Goal: Information Seeking & Learning: Find contact information

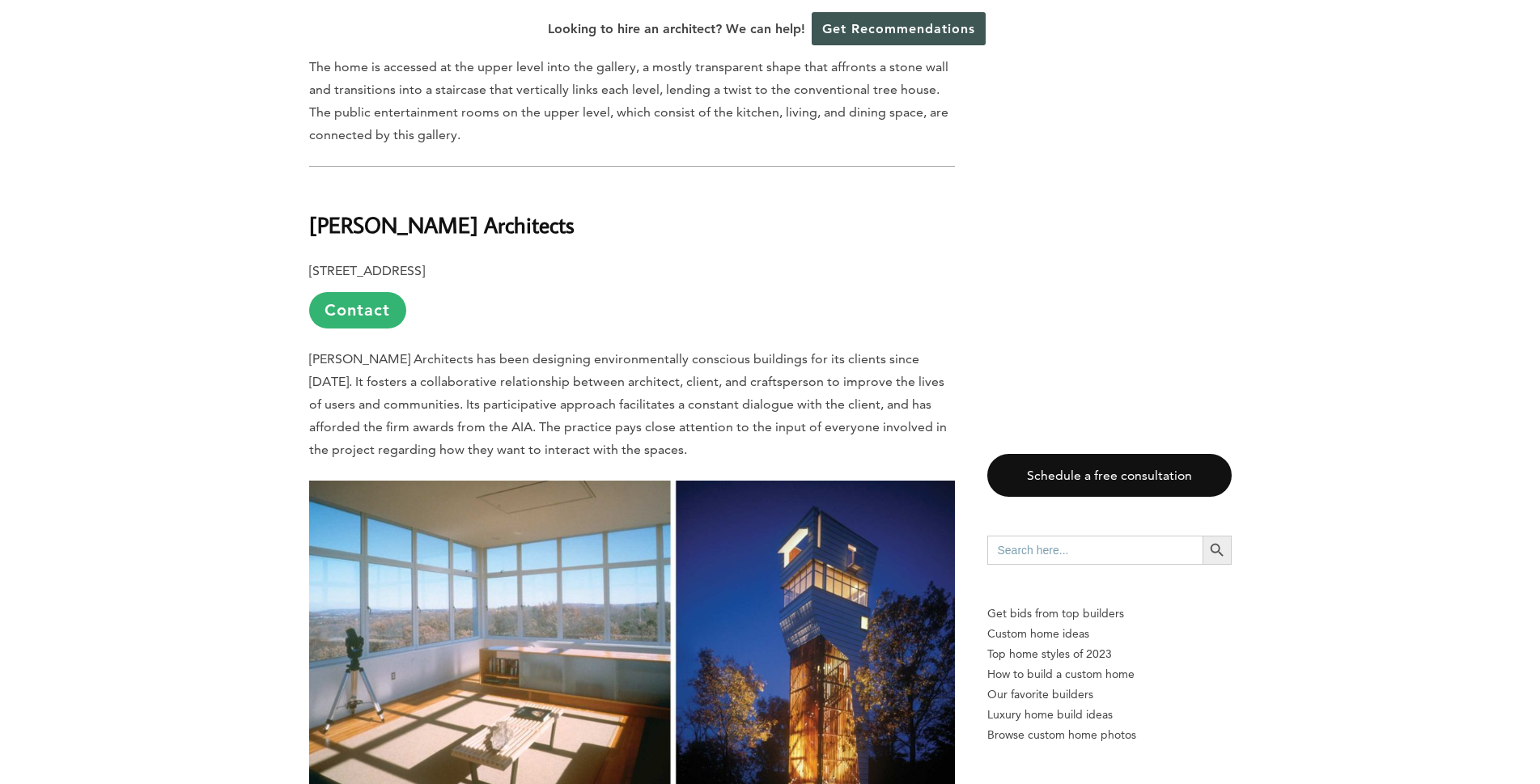
scroll to position [3074, 0]
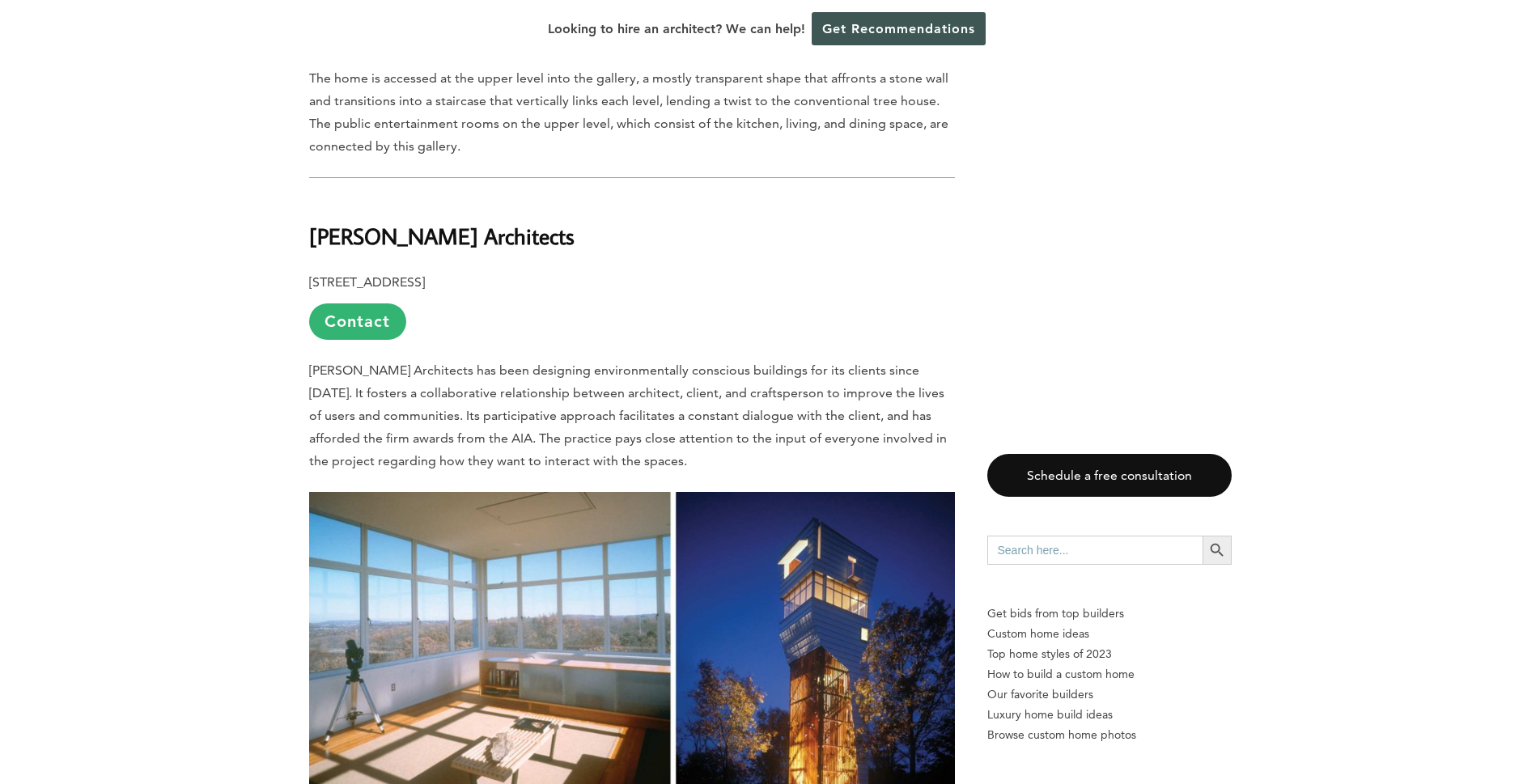
drag, startPoint x: 589, startPoint y: 228, endPoint x: 283, endPoint y: 239, distance: 306.2
copy b "[PERSON_NAME] Architects"
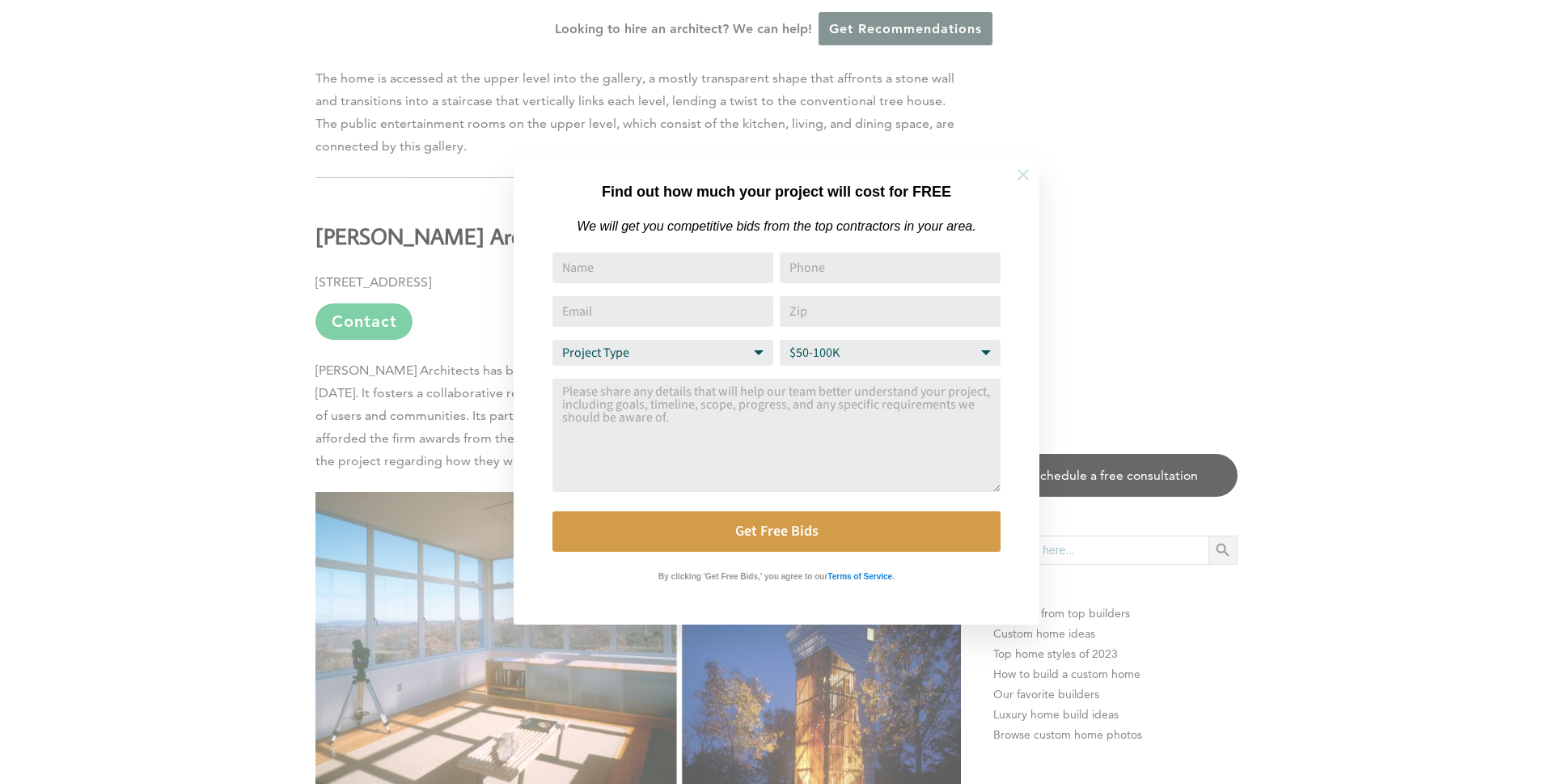
click at [1025, 171] on icon at bounding box center [1023, 174] width 18 height 18
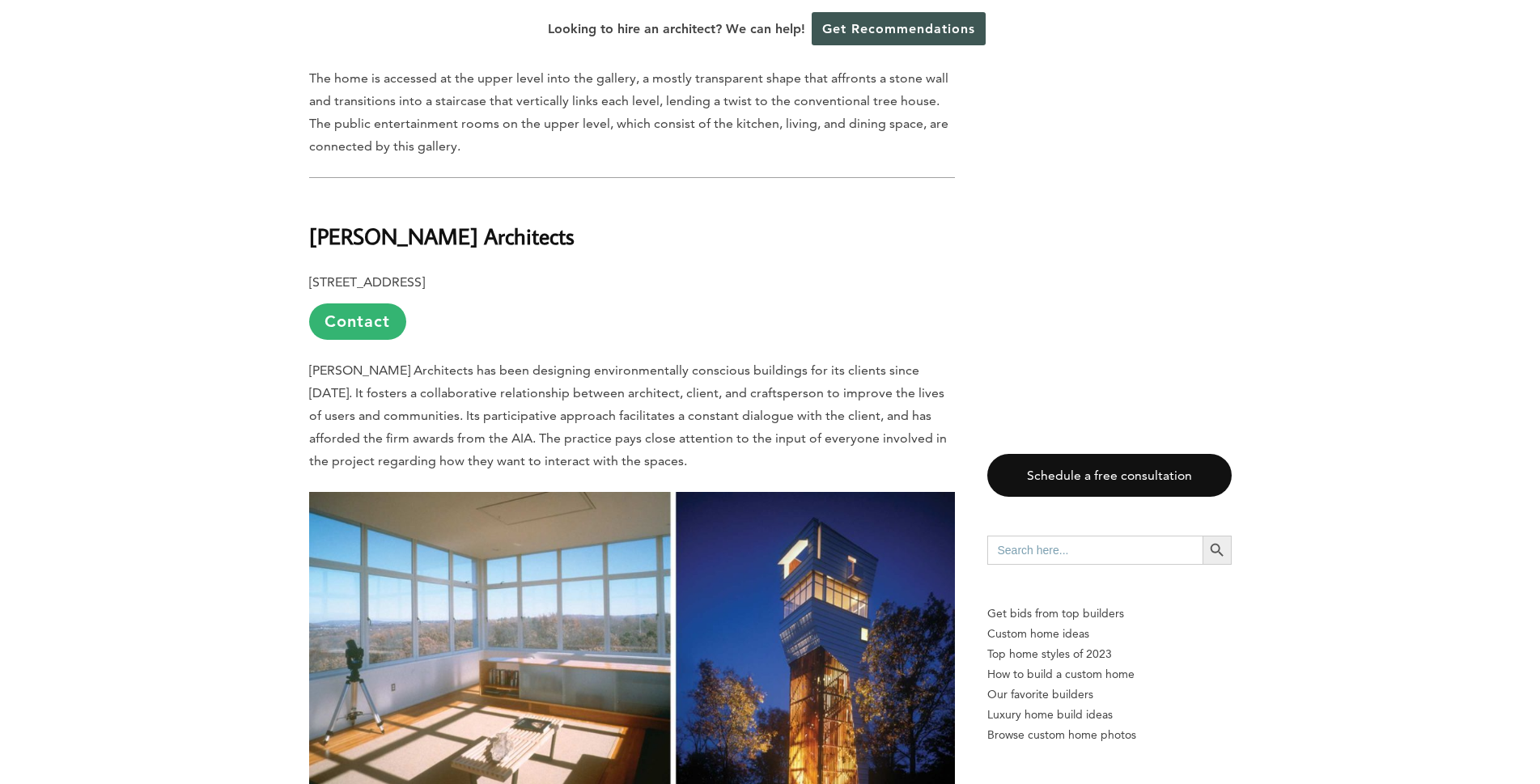
drag, startPoint x: 300, startPoint y: 243, endPoint x: 599, endPoint y: 236, distance: 299.1
copy b "[PERSON_NAME] Architects"
drag, startPoint x: 415, startPoint y: 281, endPoint x: 482, endPoint y: 286, distance: 67.2
click at [425, 286] on b "[STREET_ADDRESS]" at bounding box center [367, 282] width 115 height 15
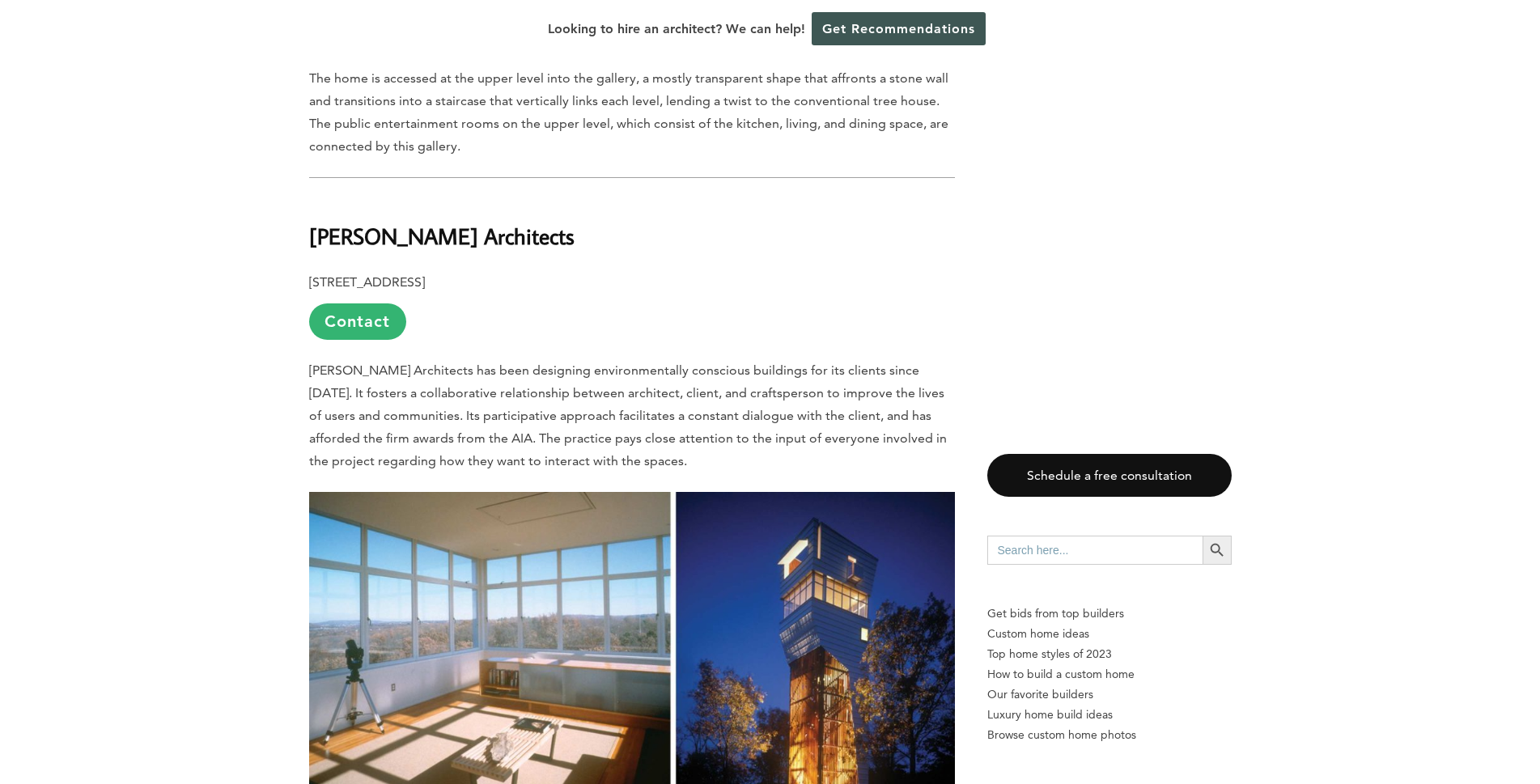
copy b "[GEOGRAPHIC_DATA]"
click at [362, 315] on link "Contact" at bounding box center [358, 322] width 97 height 37
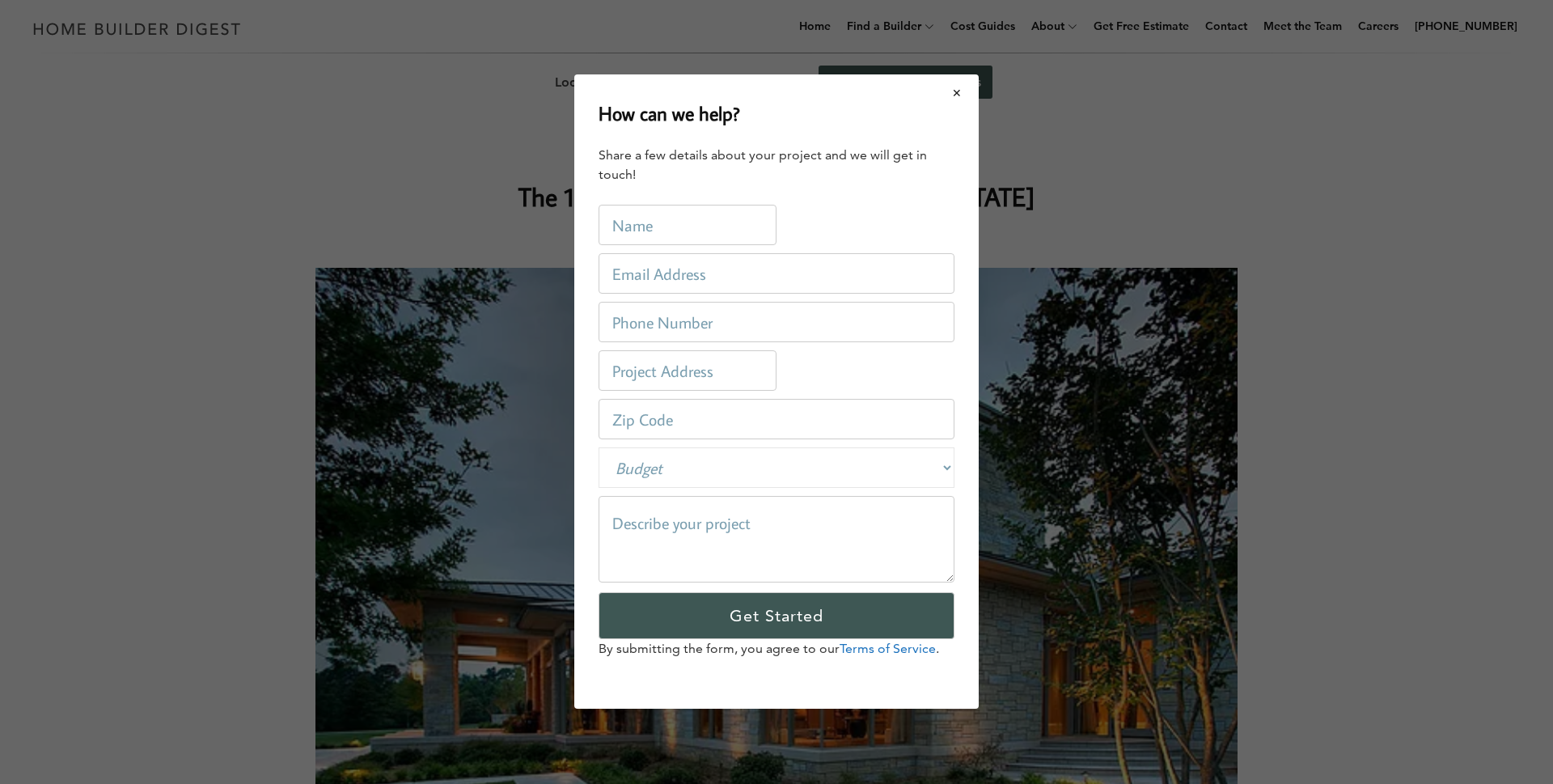
click at [960, 94] on button "Close modal" at bounding box center [957, 93] width 43 height 34
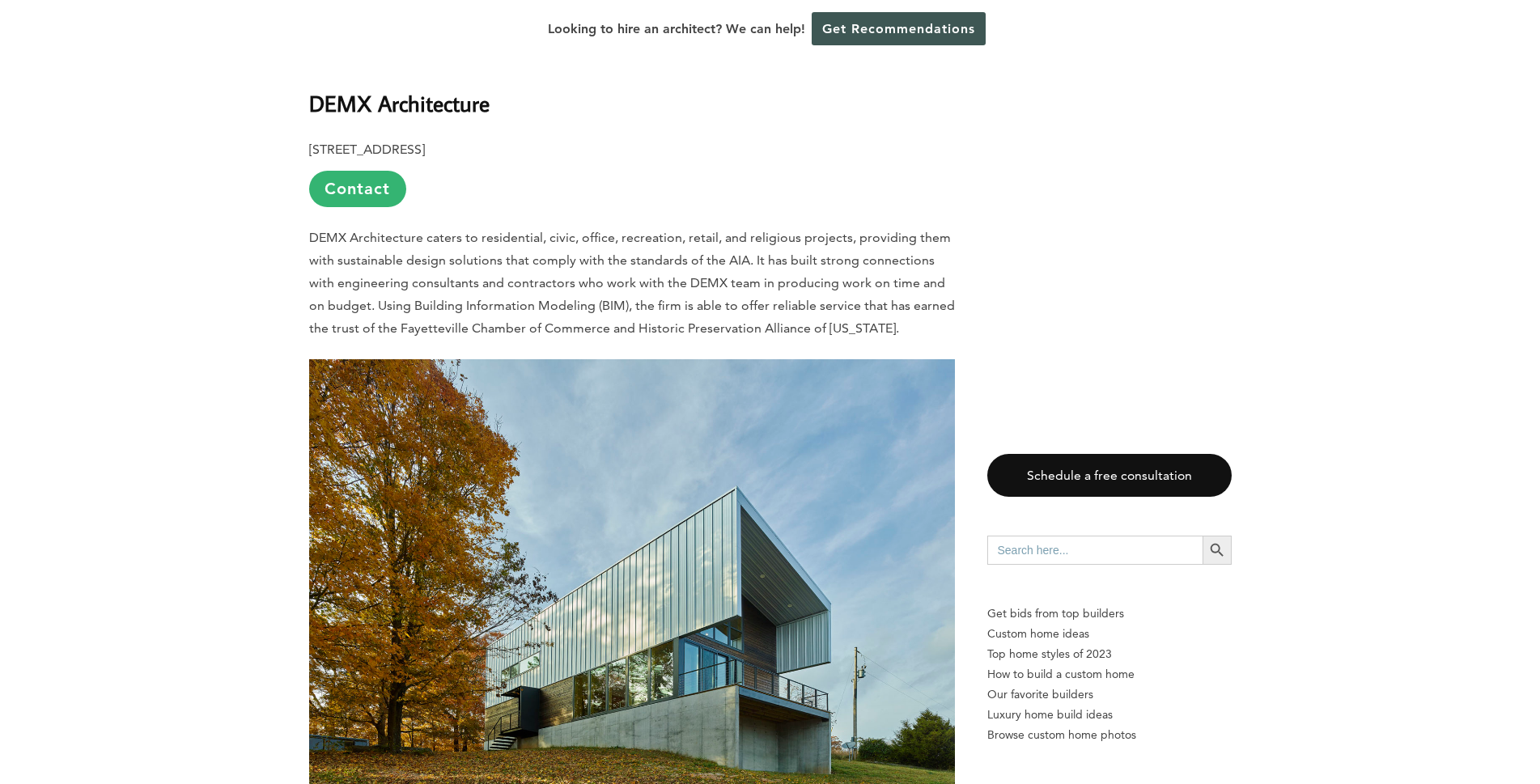
scroll to position [5258, 0]
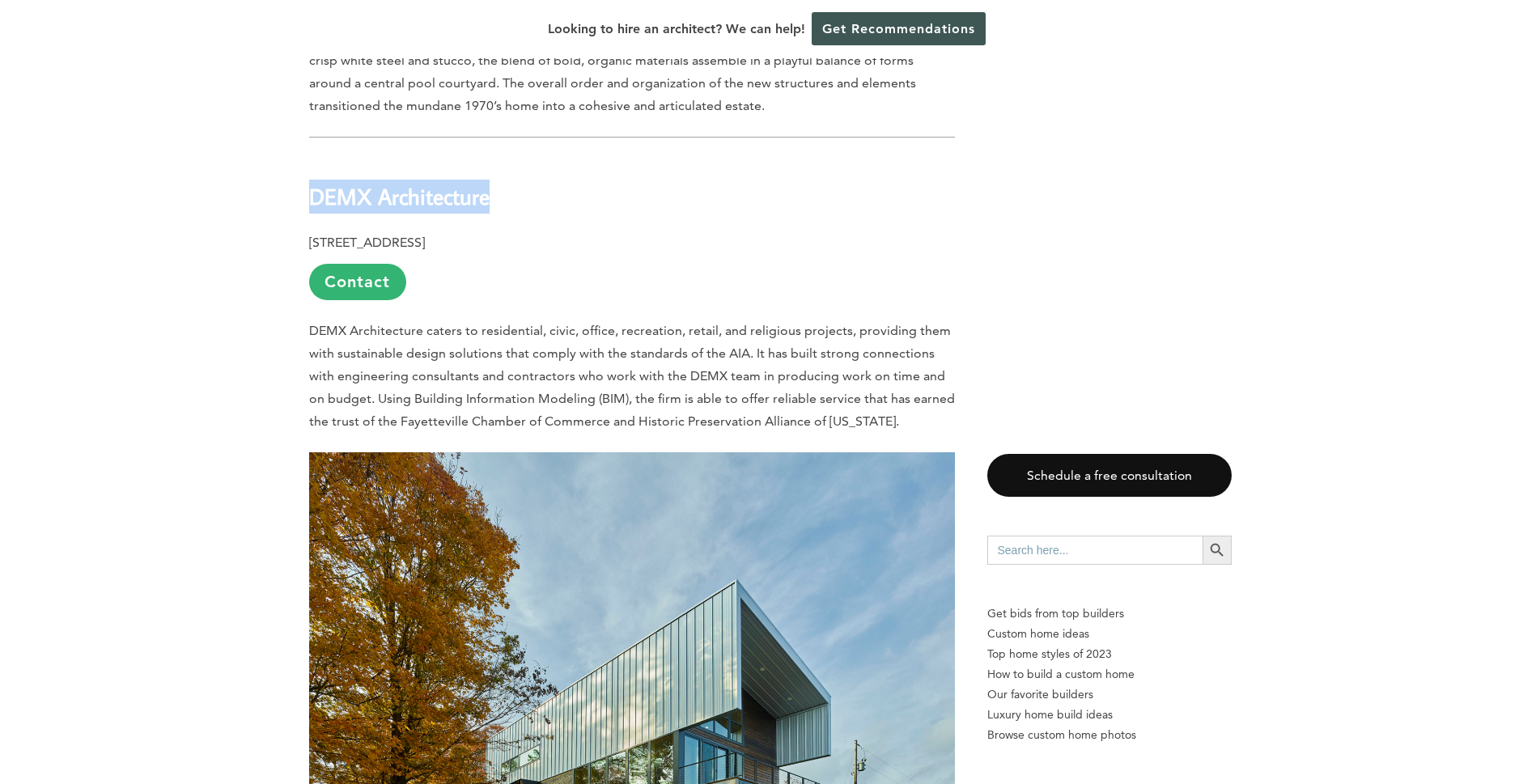
drag, startPoint x: 507, startPoint y: 175, endPoint x: 283, endPoint y: 168, distance: 224.1
copy b "DEMX Architecture"
